Goal: Task Accomplishment & Management: Manage account settings

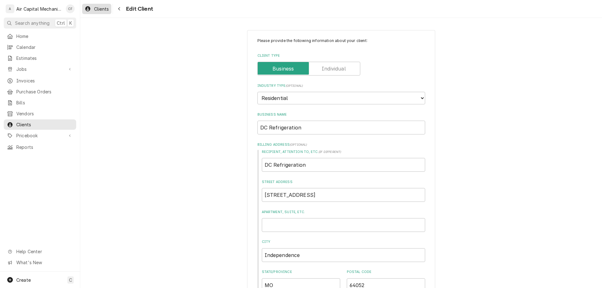
scroll to position [393, 0]
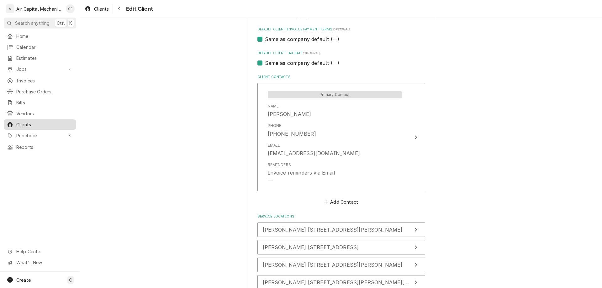
click at [46, 122] on span "Clients" at bounding box center [44, 124] width 57 height 7
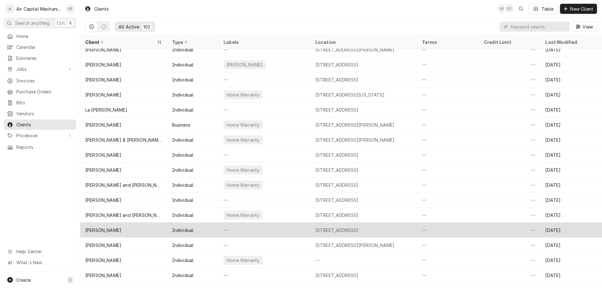
scroll to position [815, 0]
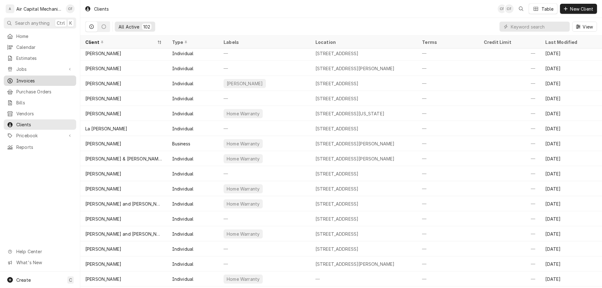
click at [36, 81] on span "Invoices" at bounding box center [44, 80] width 57 height 7
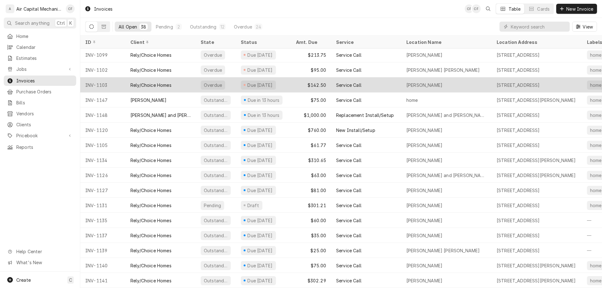
scroll to position [336, 0]
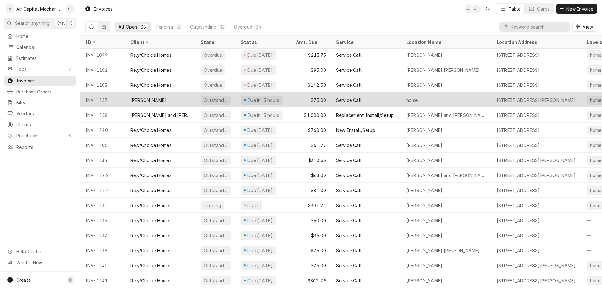
click at [297, 97] on div "$75.00" at bounding box center [311, 99] width 40 height 15
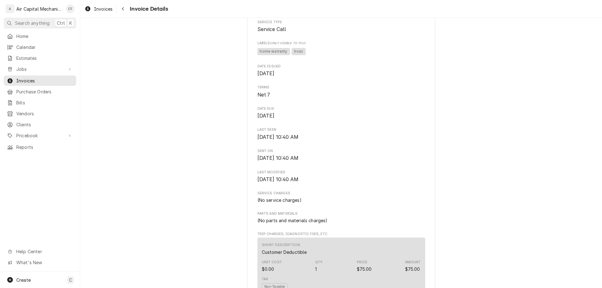
scroll to position [518, 0]
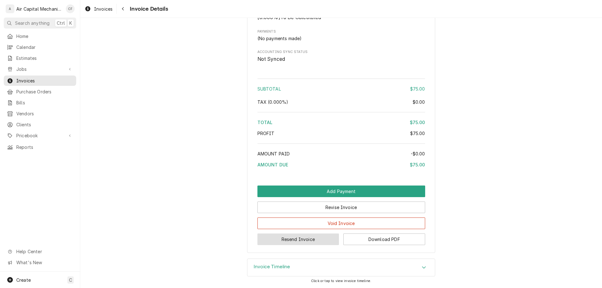
click at [326, 237] on button "Resend Invoice" at bounding box center [298, 240] width 82 height 12
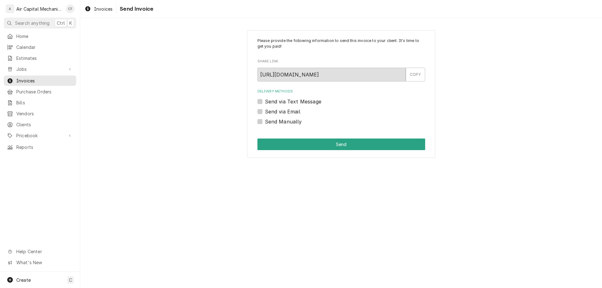
click at [282, 103] on label "Send via Text Message" at bounding box center [293, 102] width 56 height 8
click at [282, 103] on input "Send via Text Message" at bounding box center [349, 105] width 168 height 14
checkbox input "true"
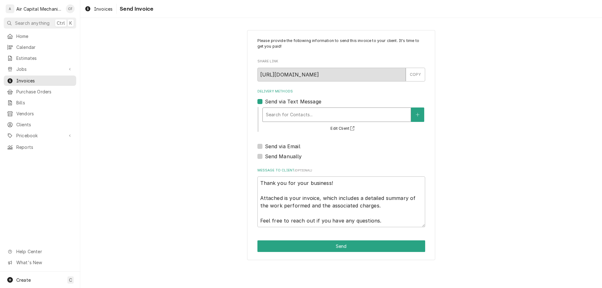
click at [297, 112] on div "Delivery Methods" at bounding box center [337, 114] width 142 height 11
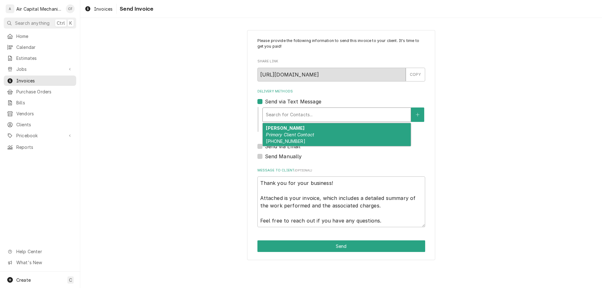
click at [294, 140] on span "(316) 640-0344" at bounding box center [285, 141] width 39 height 5
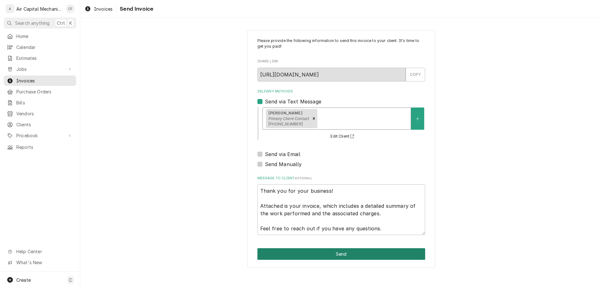
click at [312, 251] on button "Send" at bounding box center [341, 254] width 168 height 12
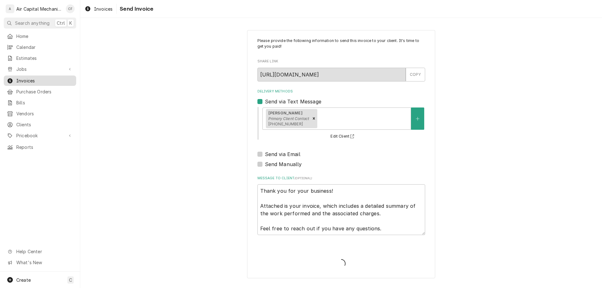
type textarea "x"
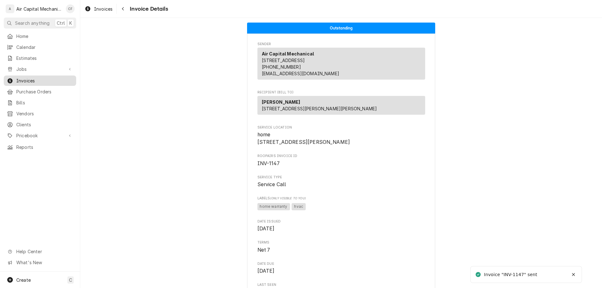
click at [25, 82] on link "Invoices" at bounding box center [40, 81] width 72 height 10
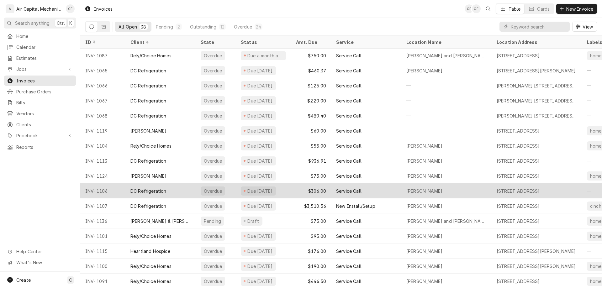
scroll to position [35, 0]
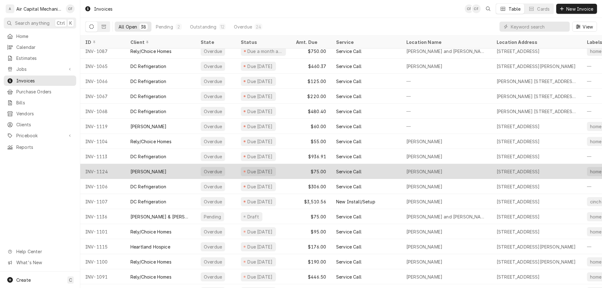
click at [318, 168] on div "$75.00" at bounding box center [311, 171] width 40 height 15
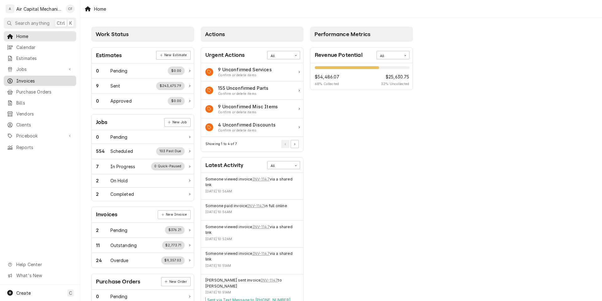
click at [59, 79] on span "Invoices" at bounding box center [44, 80] width 57 height 7
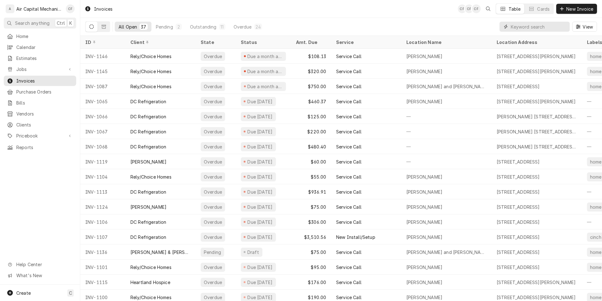
click at [541, 27] on input "Dynamic Content Wrapper" at bounding box center [539, 27] width 56 height 10
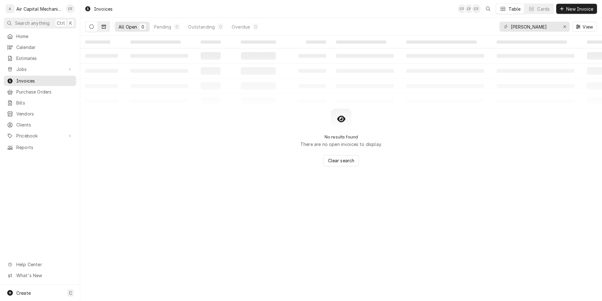
click at [100, 27] on button "Dynamic Content Wrapper" at bounding box center [104, 27] width 12 height 10
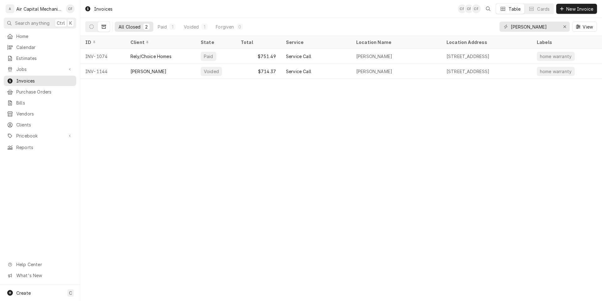
click at [528, 21] on div "andre saad View" at bounding box center [547, 27] width 97 height 18
click at [528, 30] on input "andre saad" at bounding box center [534, 27] width 47 height 10
click at [552, 26] on input "fru" at bounding box center [534, 27] width 47 height 10
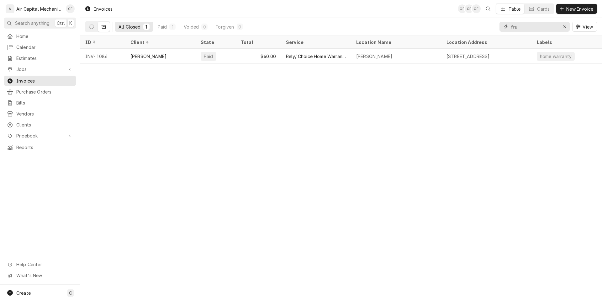
click at [552, 26] on input "fru" at bounding box center [534, 27] width 47 height 10
type input "turn"
click at [95, 27] on button "Dynamic Content Wrapper" at bounding box center [92, 27] width 12 height 10
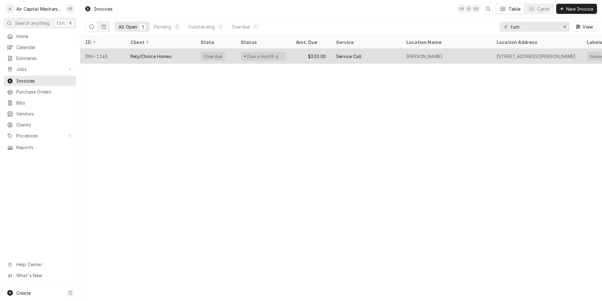
click at [303, 54] on div "$320.00" at bounding box center [311, 56] width 40 height 15
